Goal: Find specific page/section

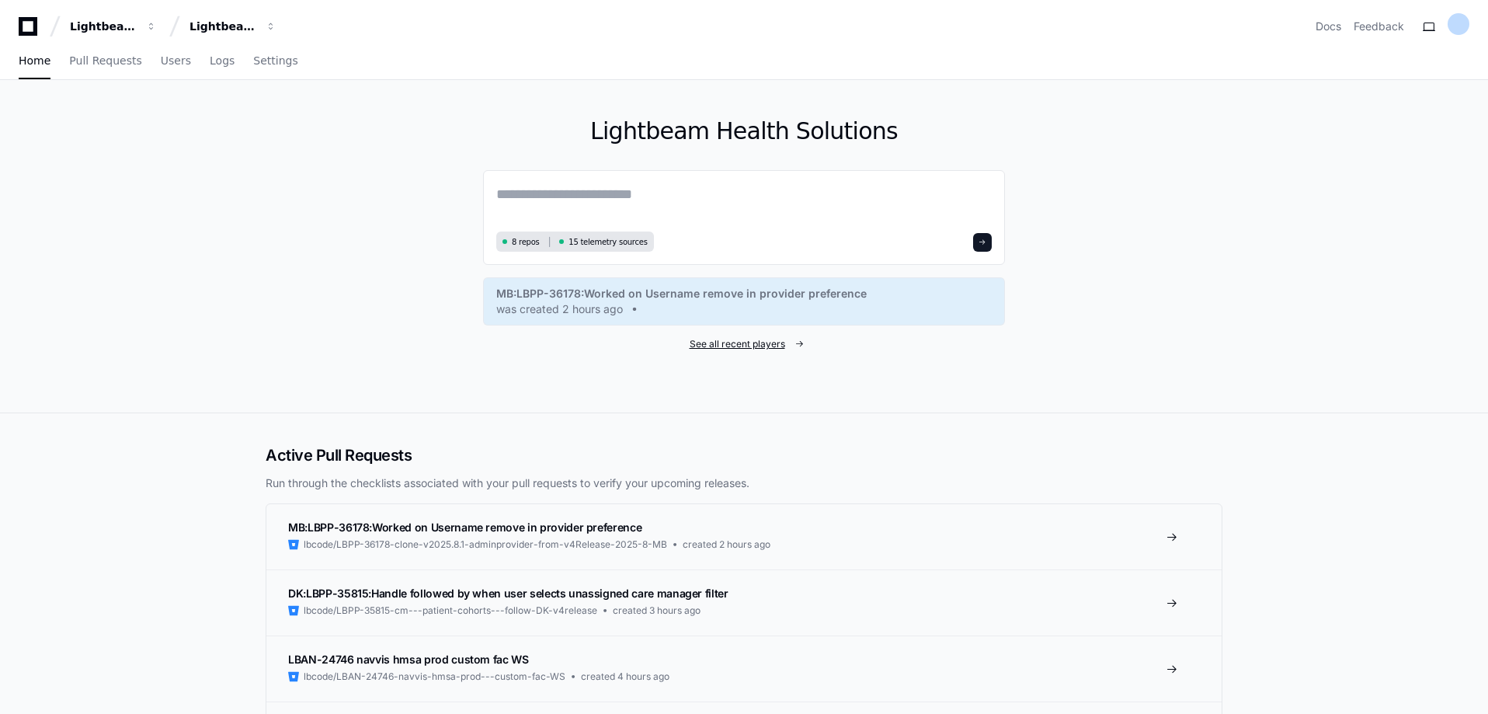
click at [784, 339] on span "See all recent players" at bounding box center [738, 344] width 96 height 12
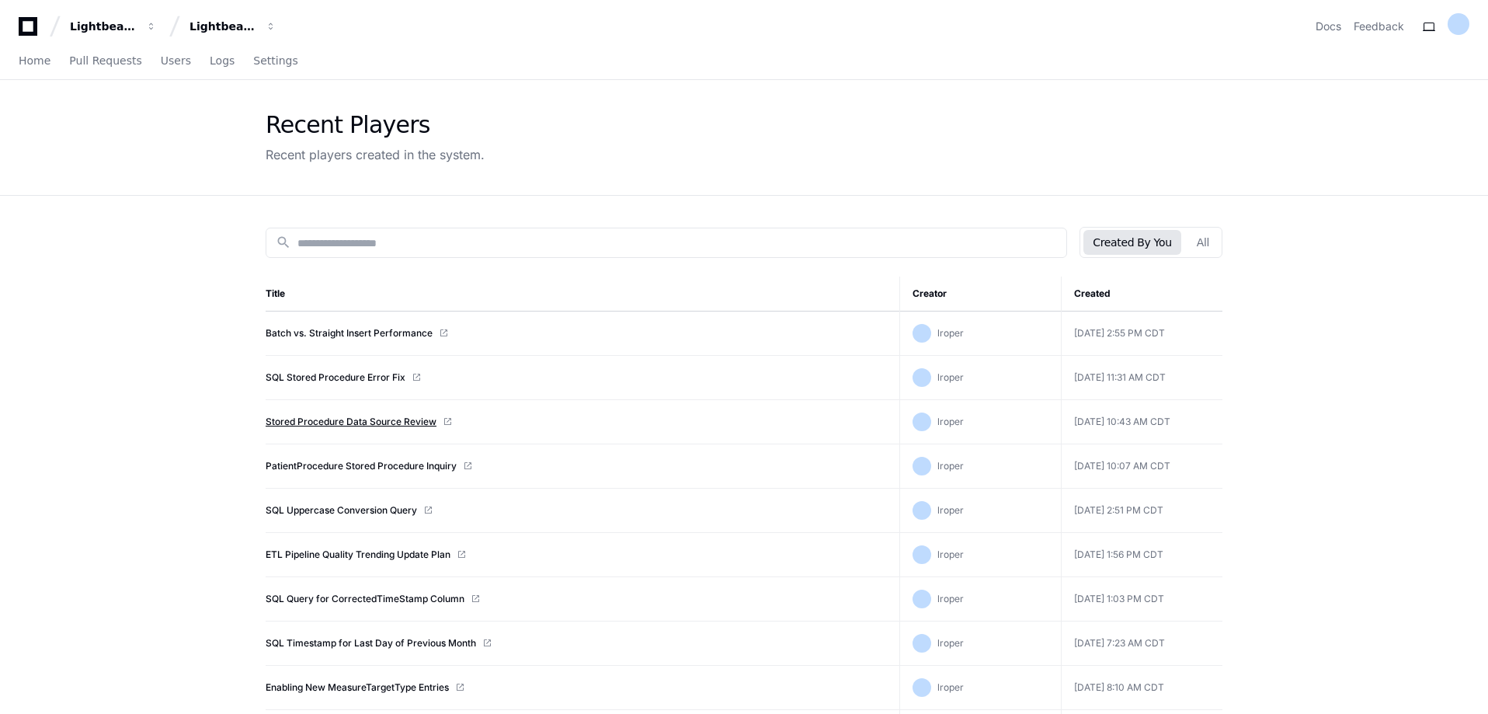
click at [367, 423] on link "Stored Procedure Data Source Review" at bounding box center [351, 422] width 171 height 12
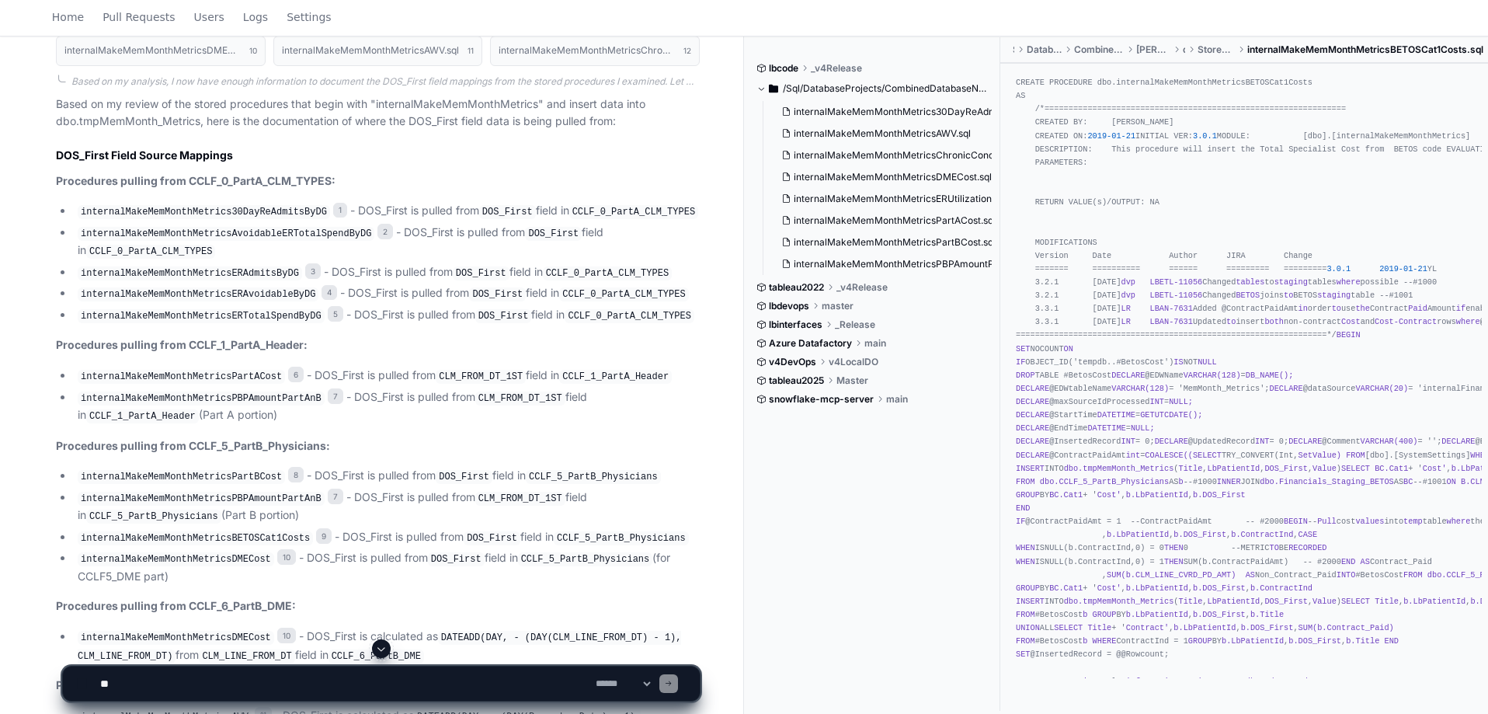
scroll to position [1192, 0]
